Goal: Download file/media

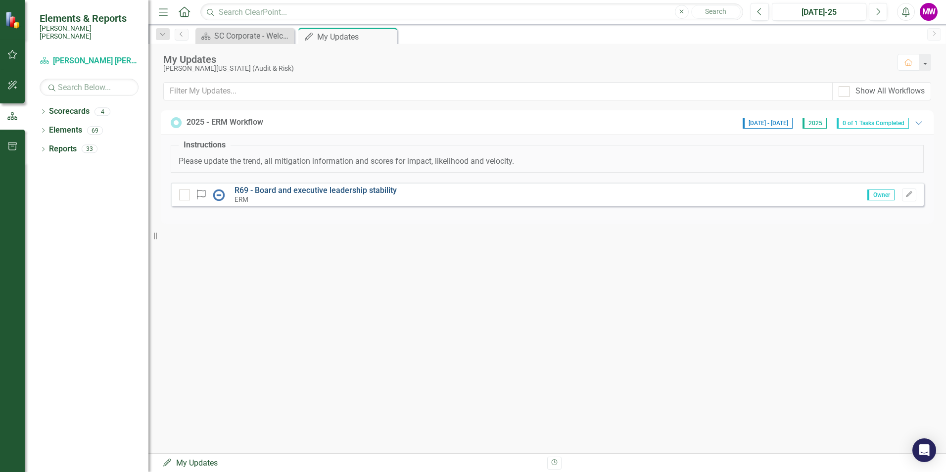
click at [316, 190] on link "R69 - Board and executive leadership stability" at bounding box center [316, 190] width 162 height 9
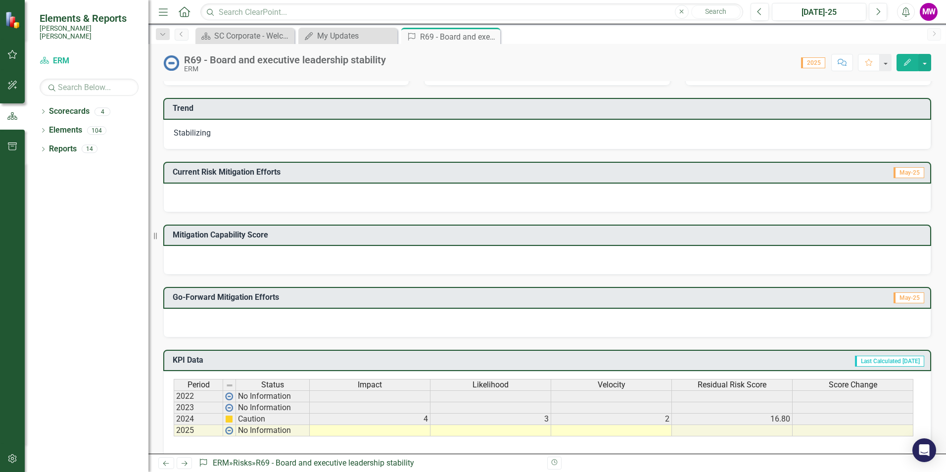
scroll to position [172, 0]
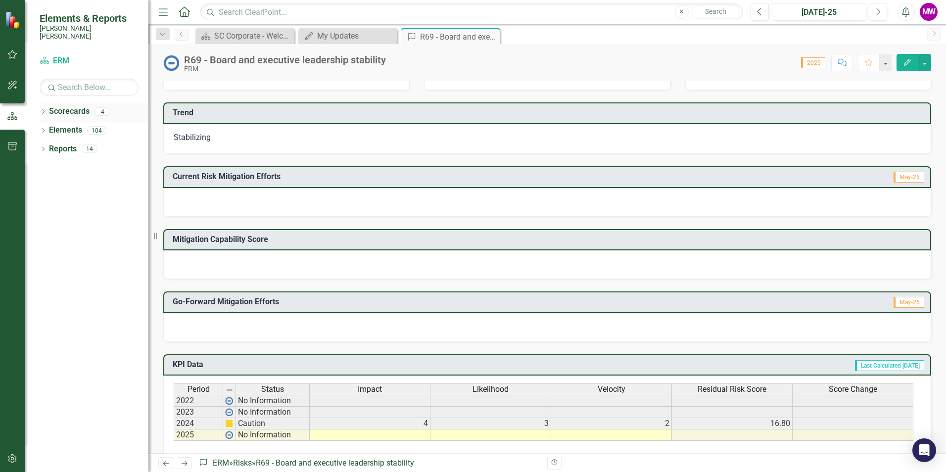
click at [61, 106] on link "Scorecards" at bounding box center [69, 111] width 41 height 11
click at [107, 107] on div "4" at bounding box center [103, 111] width 16 height 8
click at [44, 110] on icon "Dropdown" at bounding box center [43, 112] width 7 height 5
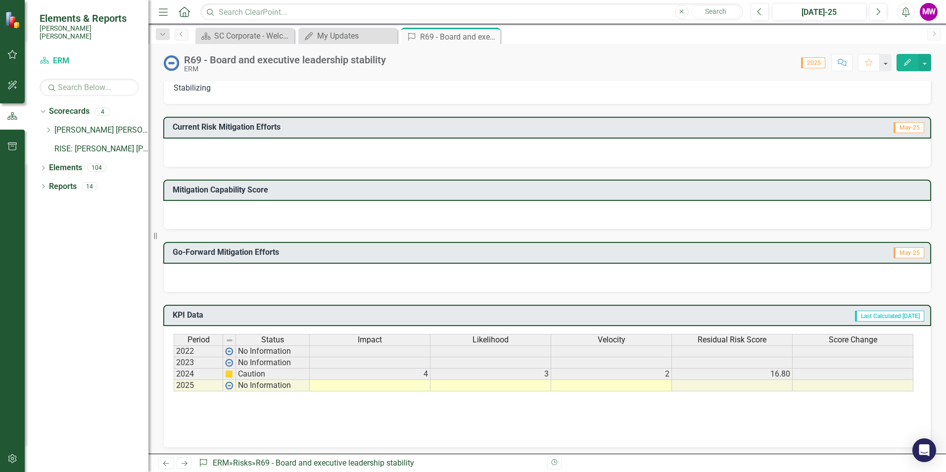
scroll to position [0, 0]
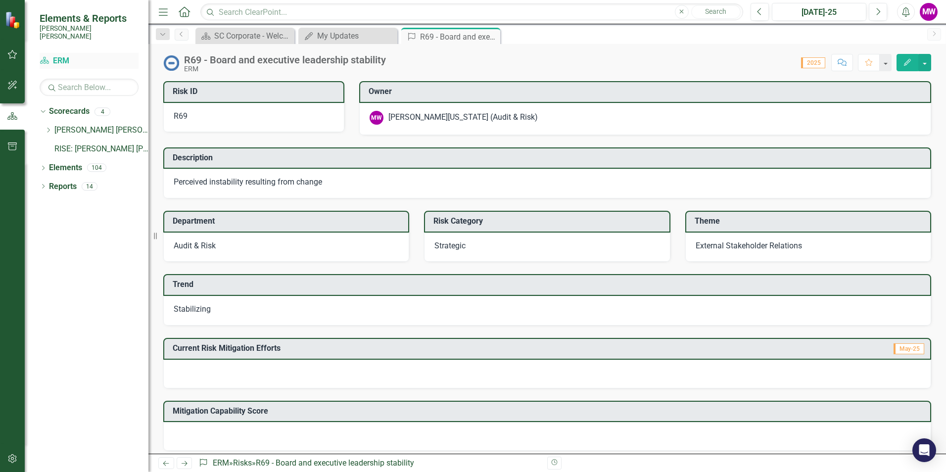
click at [58, 55] on link "Scorecard ERM" at bounding box center [89, 60] width 99 height 11
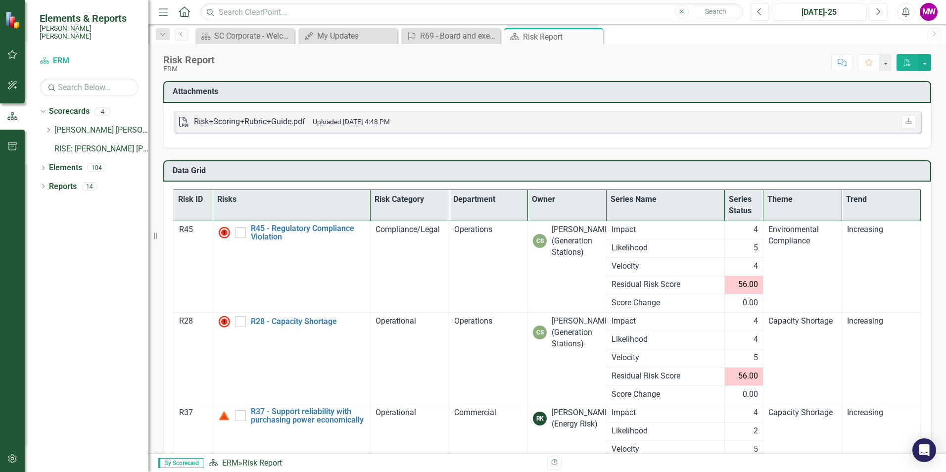
click at [185, 123] on icon "PDF" at bounding box center [184, 122] width 10 height 10
click at [240, 122] on div "Risk+Scoring+Rubric+Guide.pdf" at bounding box center [249, 121] width 111 height 11
click at [905, 121] on icon "Download" at bounding box center [908, 122] width 7 height 6
click at [335, 33] on div "My Updates" at bounding box center [349, 36] width 65 height 12
